Goal: Task Accomplishment & Management: Use online tool/utility

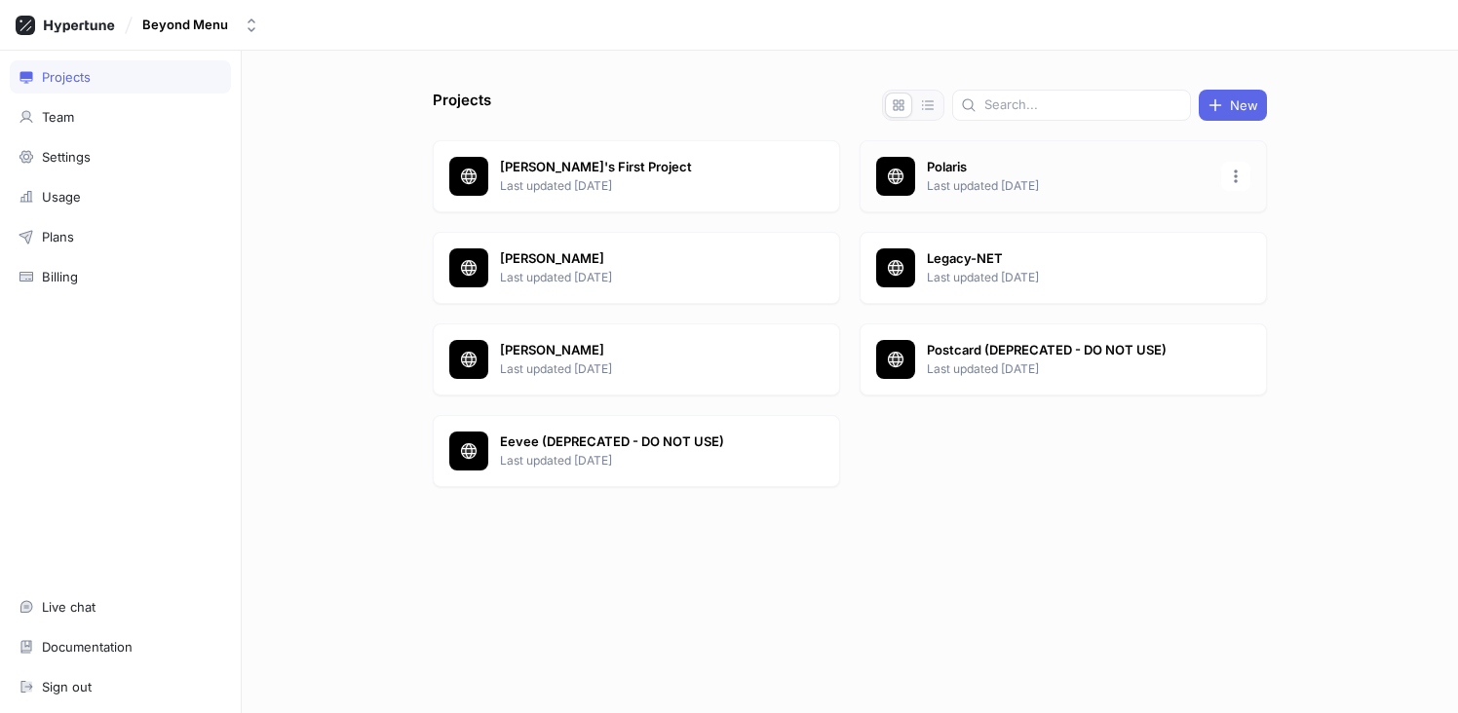
click at [928, 153] on div "Polaris Last updated [DATE]" at bounding box center [1062, 176] width 407 height 72
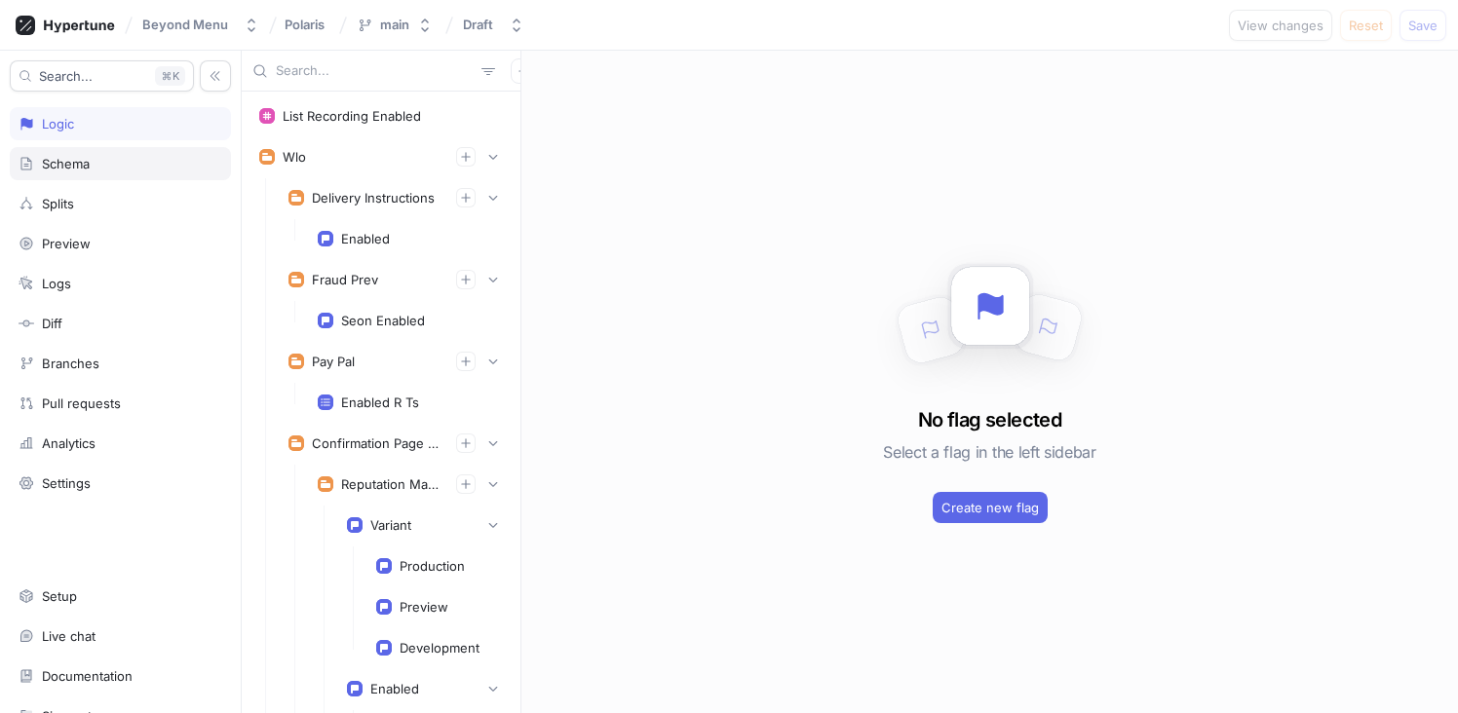
click at [115, 162] on div "Schema" at bounding box center [121, 164] width 204 height 16
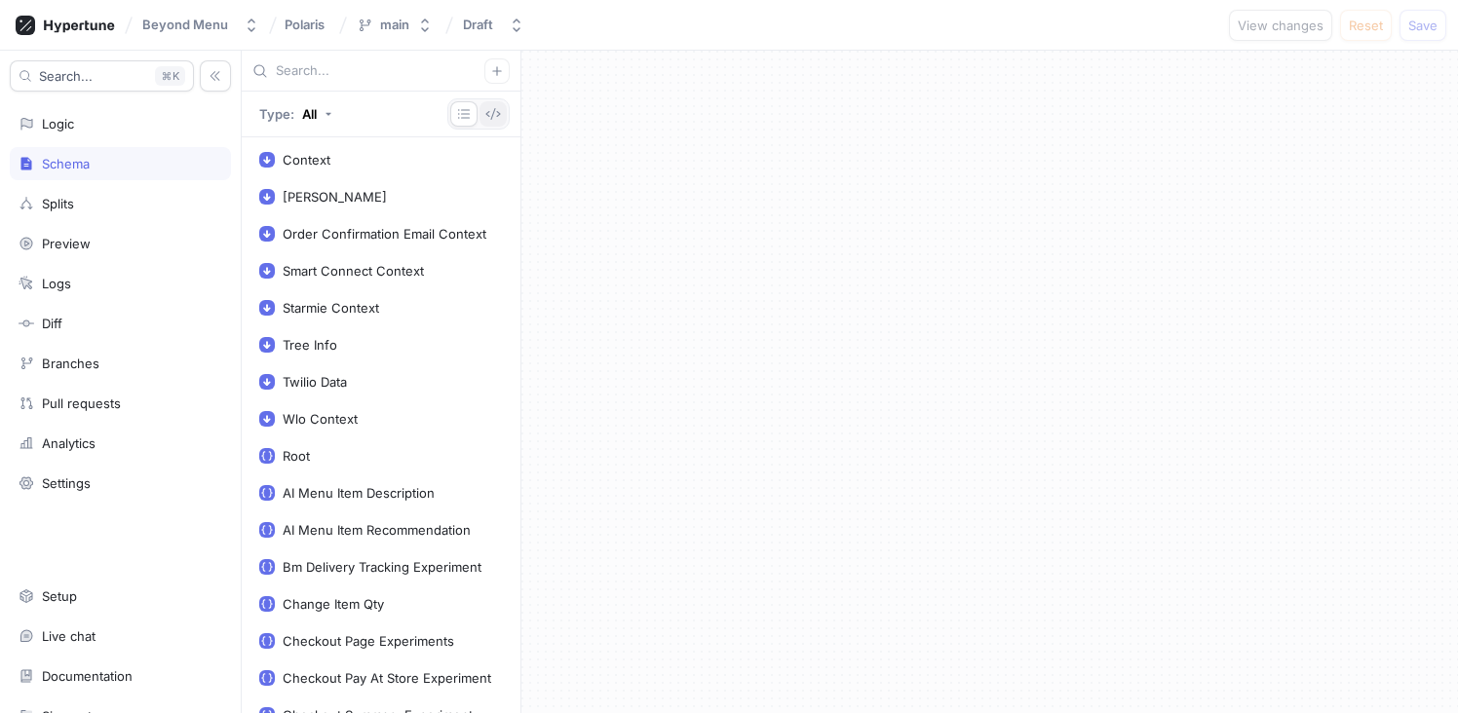
click at [501, 116] on button "button" at bounding box center [492, 113] width 27 height 25
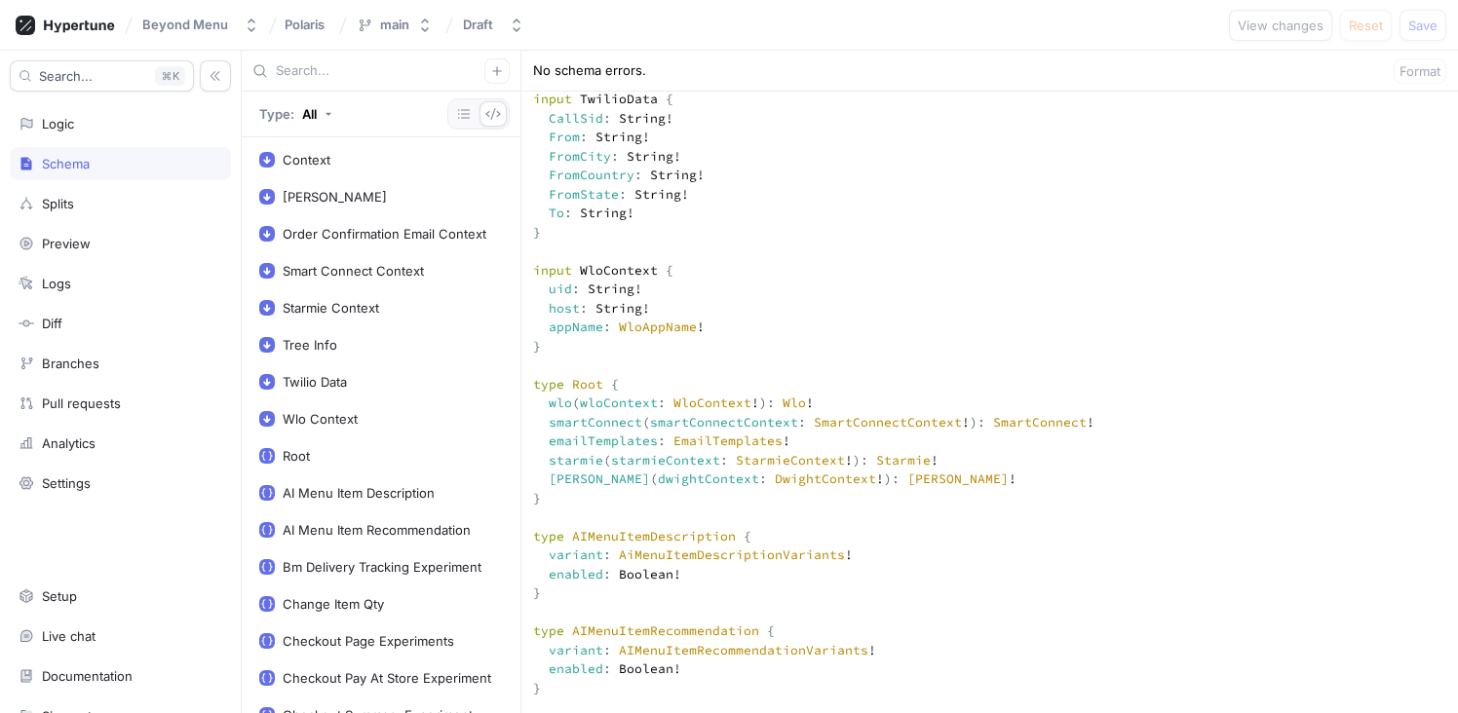
scroll to position [883, 0]
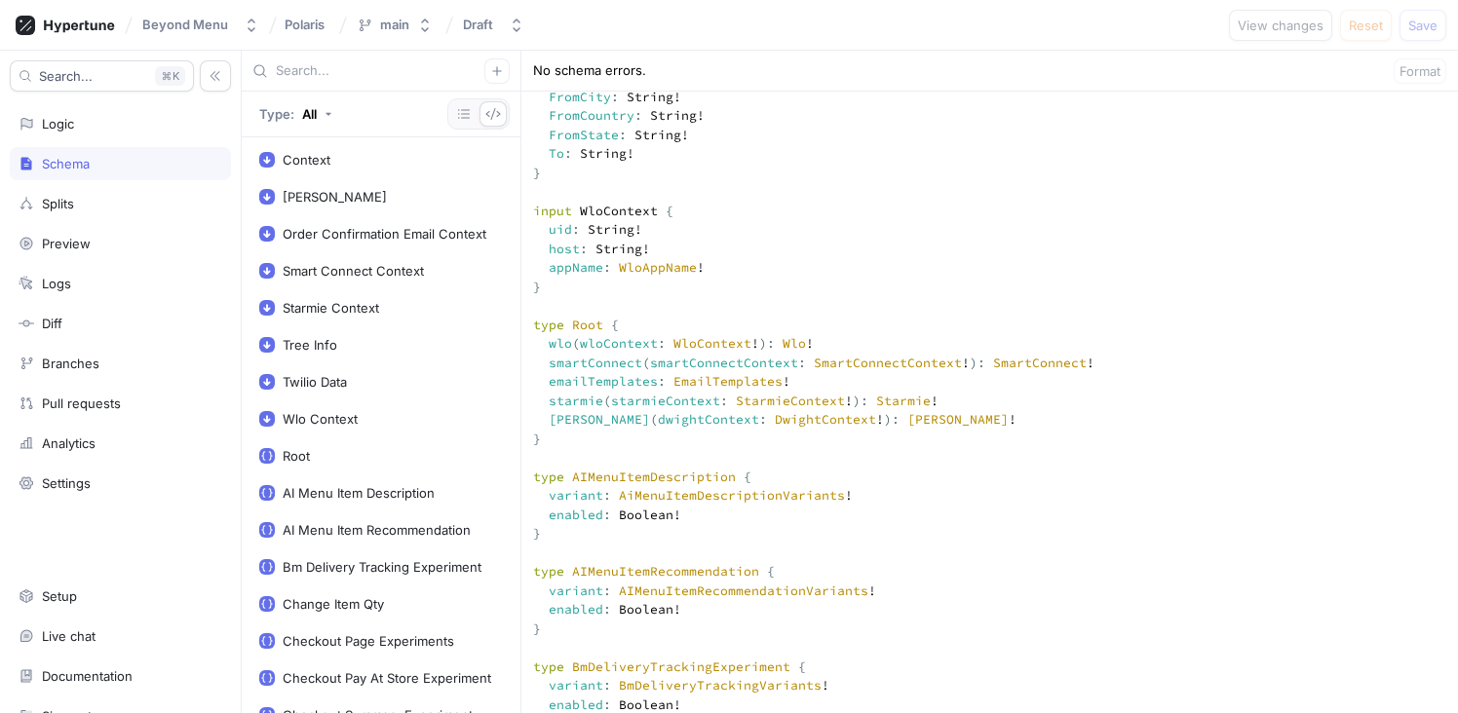
drag, startPoint x: 558, startPoint y: 326, endPoint x: 528, endPoint y: 255, distance: 77.3
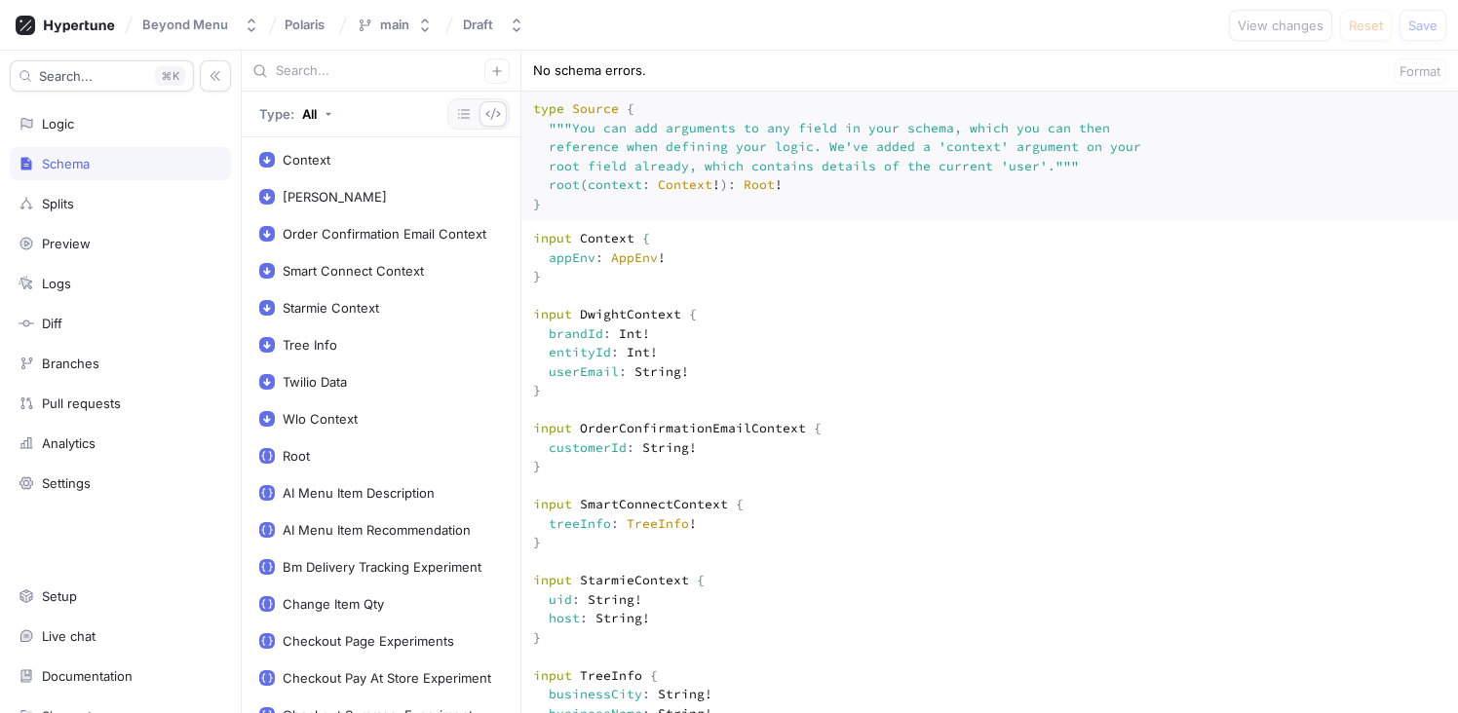
drag, startPoint x: 551, startPoint y: 373, endPoint x: 643, endPoint y: 372, distance: 91.6
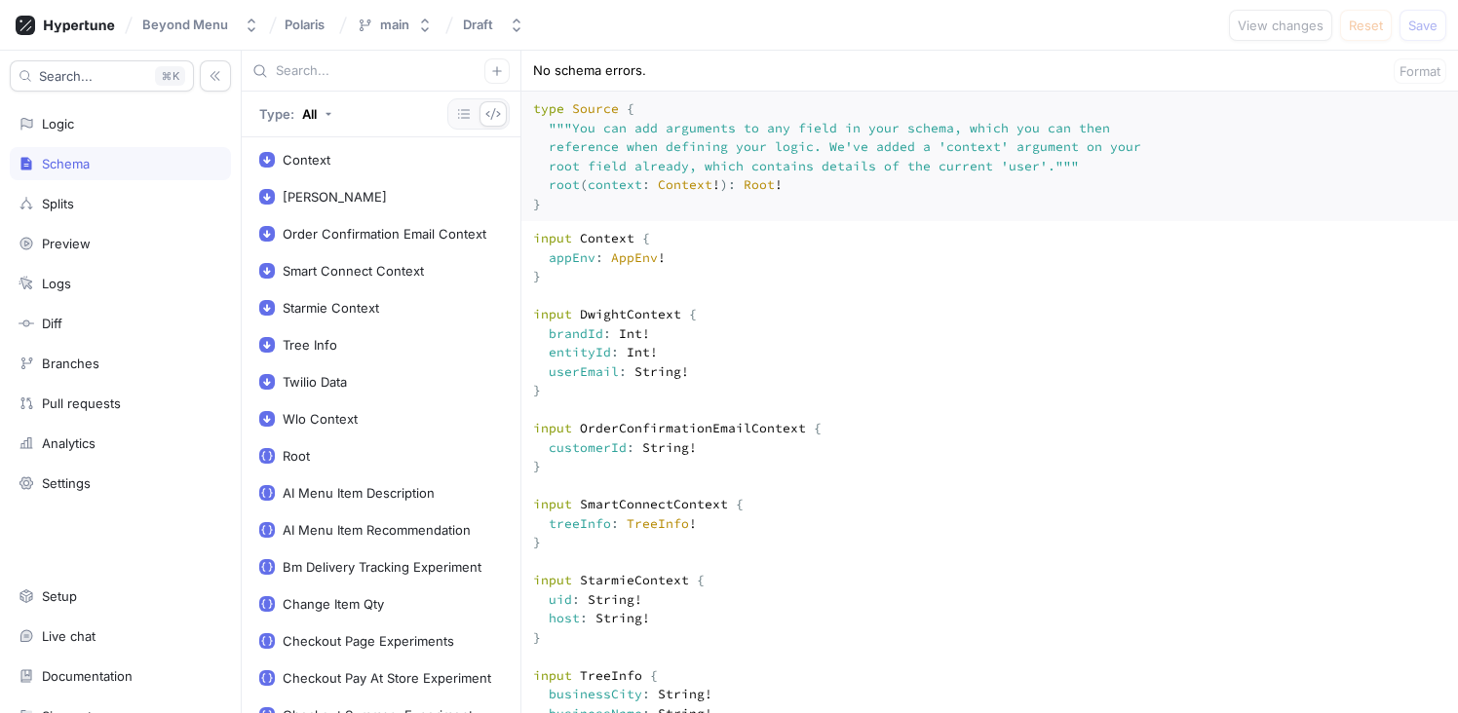
drag, startPoint x: 656, startPoint y: 396, endPoint x: 547, endPoint y: 374, distance: 111.2
